Goal: Task Accomplishment & Management: Manage account settings

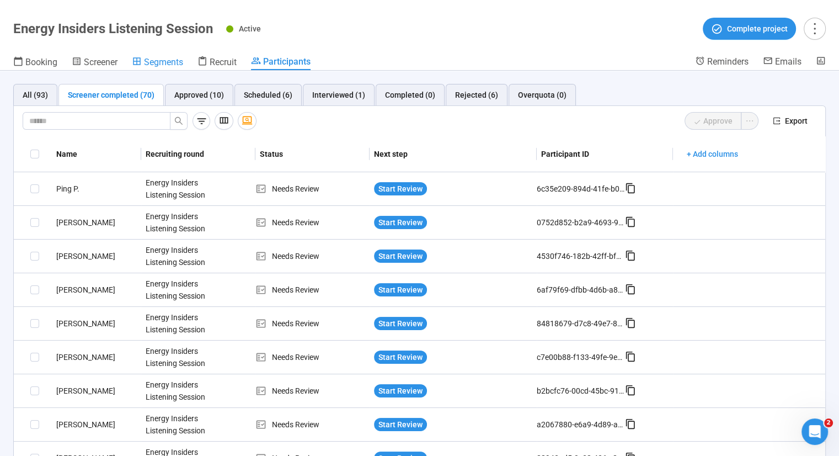
click at [167, 66] on span "Segments" at bounding box center [163, 62] width 39 height 10
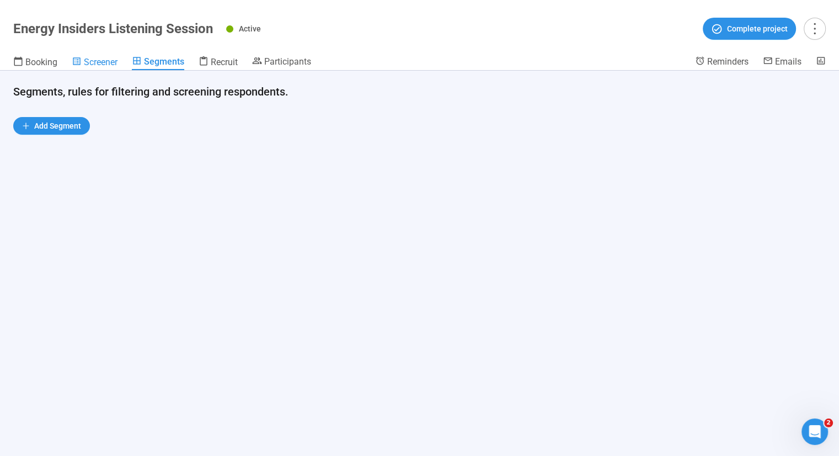
click at [100, 59] on span "Screener" at bounding box center [101, 62] width 34 height 10
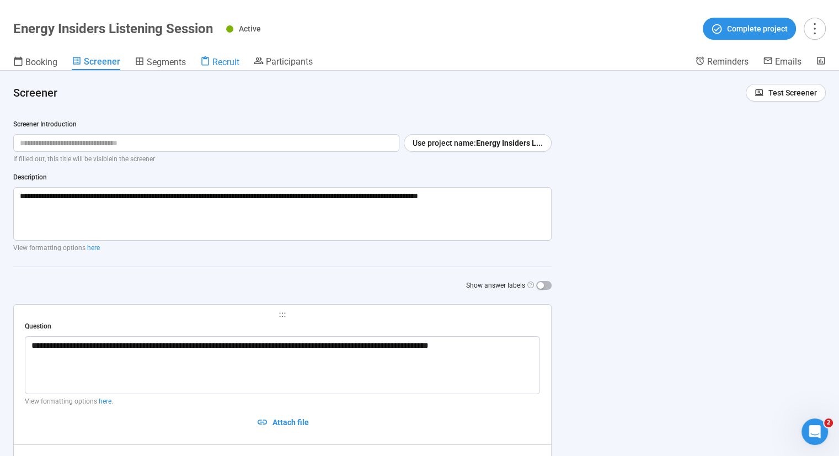
click at [223, 63] on span "Recruit" at bounding box center [225, 62] width 27 height 10
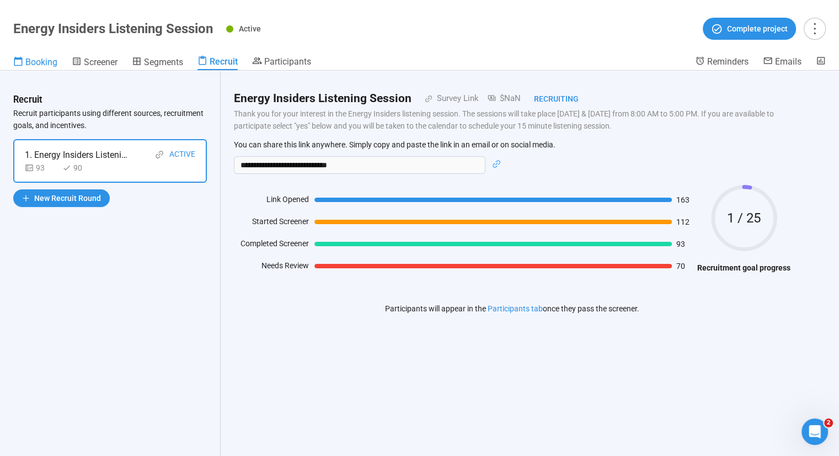
click at [49, 65] on span "Booking" at bounding box center [41, 62] width 32 height 10
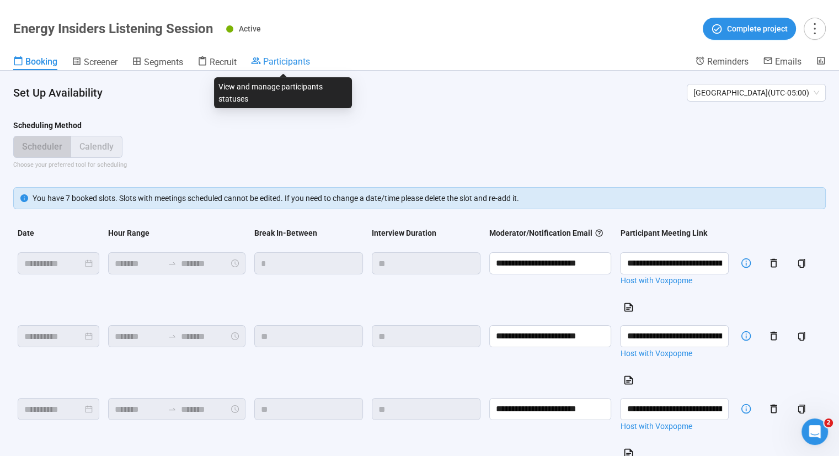
click at [288, 61] on span "Participants" at bounding box center [286, 61] width 47 height 10
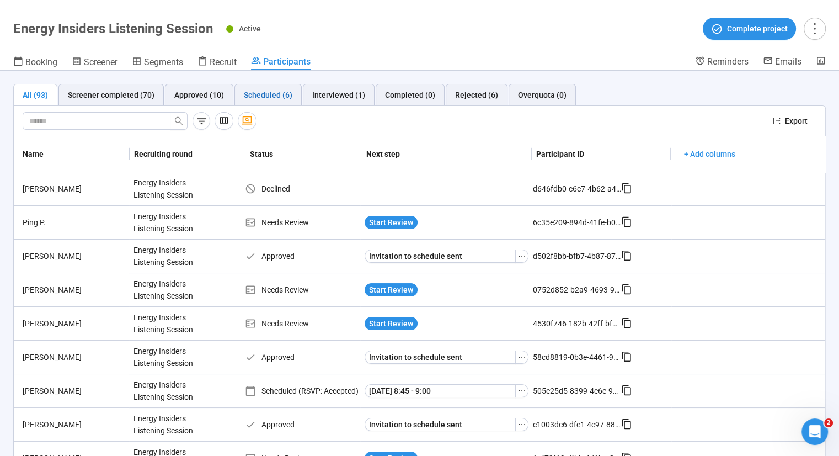
click at [263, 91] on div "Scheduled (6)" at bounding box center [268, 95] width 49 height 12
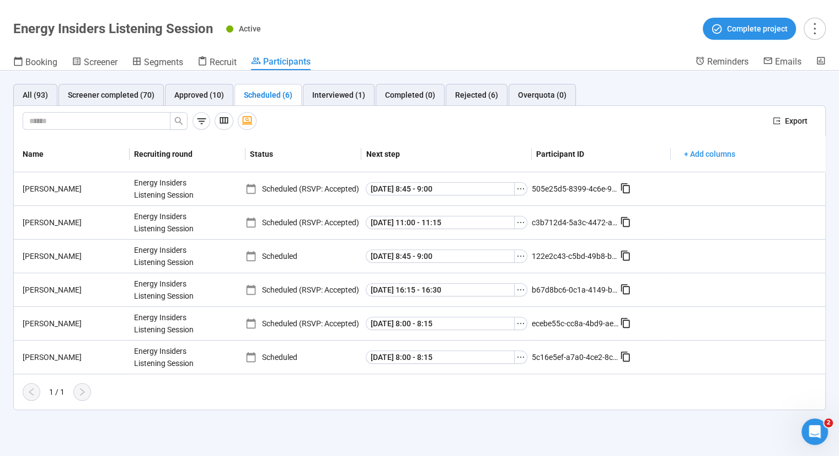
click at [622, 121] on div at bounding box center [393, 121] width 741 height 18
click at [196, 93] on div "Approved (10)" at bounding box center [199, 95] width 50 height 12
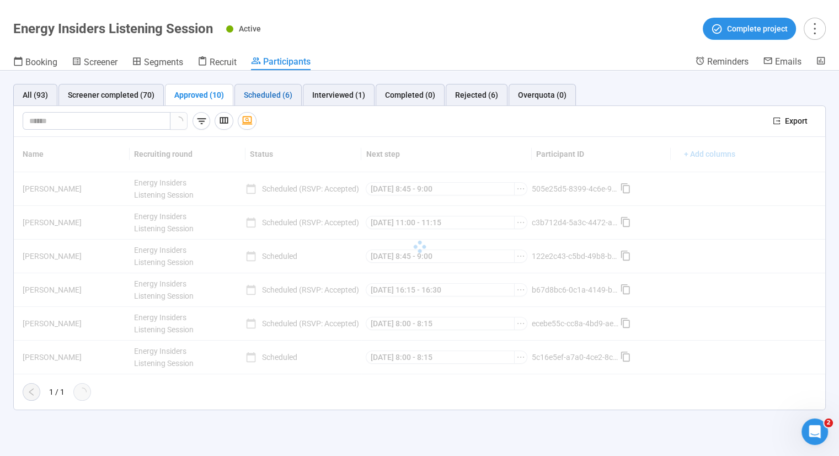
click at [267, 95] on div "Scheduled (6)" at bounding box center [268, 95] width 49 height 12
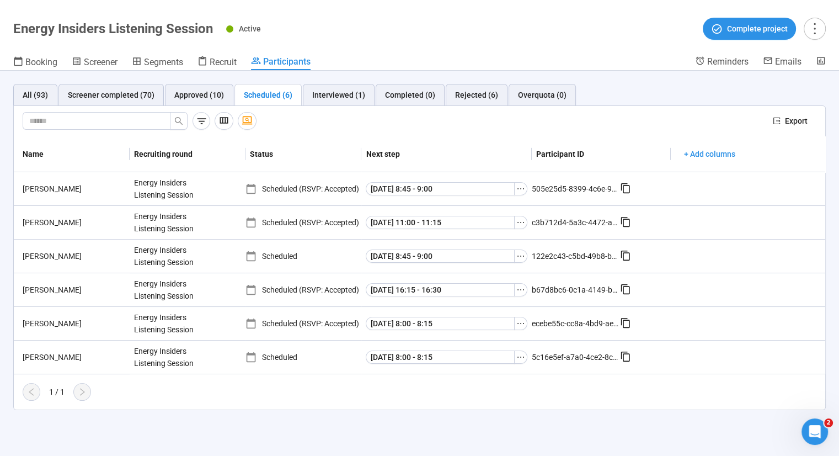
click at [604, 131] on div "Export" at bounding box center [419, 121] width 811 height 31
click at [702, 89] on div "Reminders" at bounding box center [720, 86] width 45 height 19
click at [668, 101] on div "All (93) Screener completed (70) Approved (10) Scheduled (6) Interviewed (1) Co…" at bounding box center [419, 95] width 812 height 22
click at [606, 120] on div at bounding box center [393, 121] width 741 height 18
click at [497, 127] on div at bounding box center [393, 121] width 741 height 18
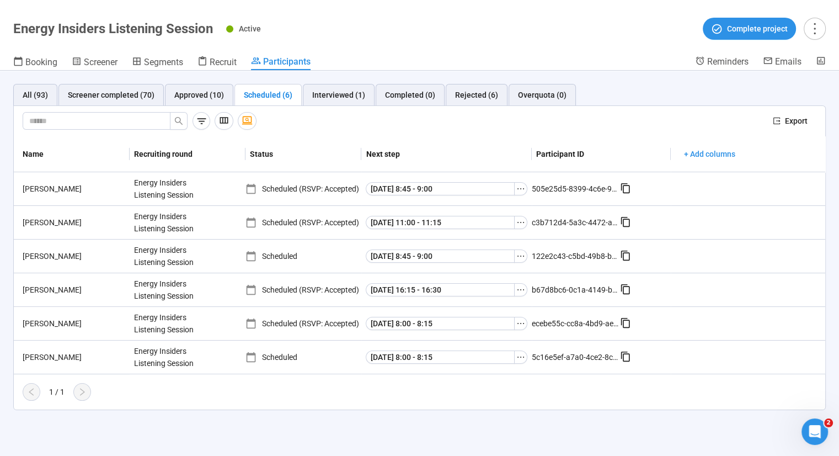
click at [759, 88] on div "All (93) Screener completed (70) Approved (10) Scheduled (6) Interviewed (1) Co…" at bounding box center [419, 95] width 812 height 22
